Goal: Task Accomplishment & Management: Use online tool/utility

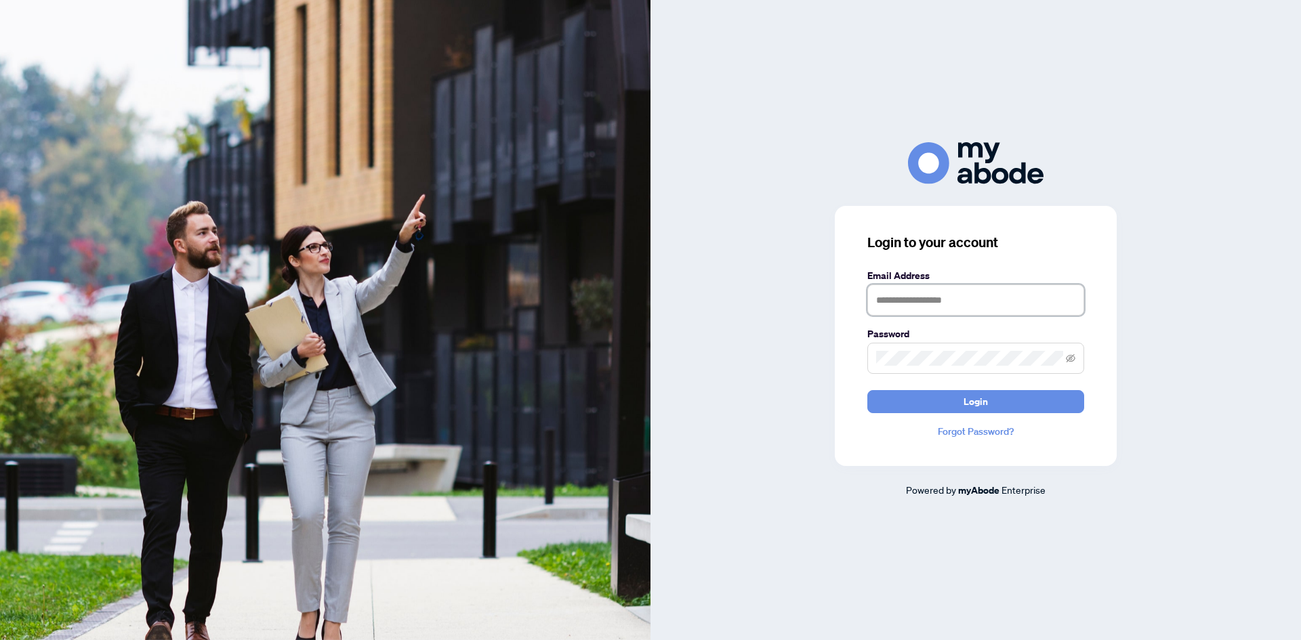
click at [929, 300] on input "text" at bounding box center [975, 300] width 217 height 31
type input "**********"
click at [867, 390] on button "Login" at bounding box center [975, 401] width 217 height 23
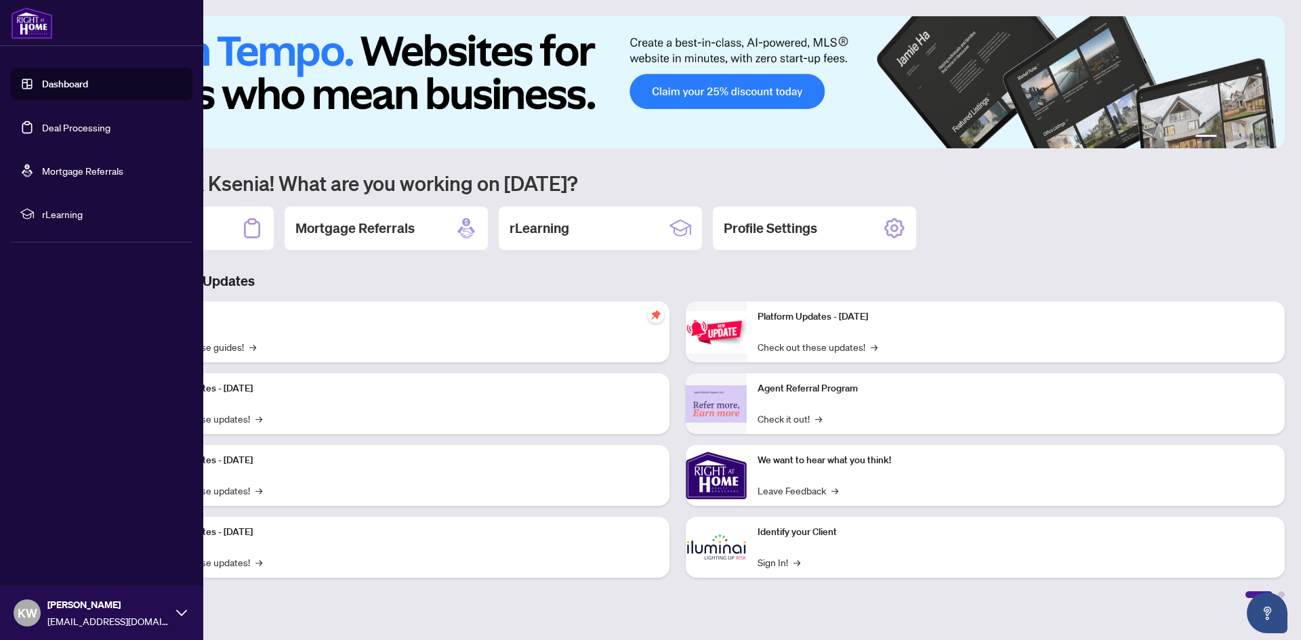
click at [42, 131] on link "Deal Processing" at bounding box center [76, 127] width 68 height 12
